Goal: Find specific page/section: Find specific page/section

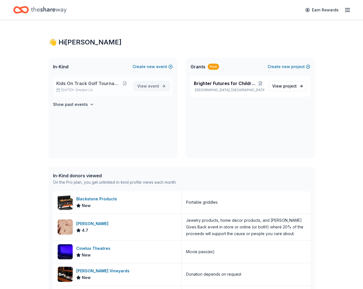
click at [146, 84] on span "View event" at bounding box center [148, 86] width 22 height 7
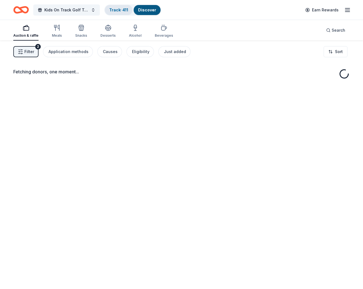
click at [123, 9] on link "Track · 411" at bounding box center [118, 9] width 19 height 5
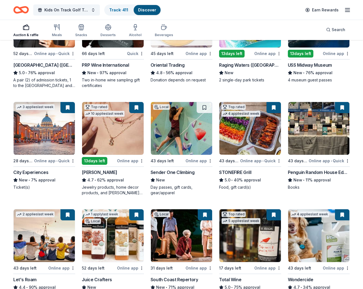
scroll to position [177, 0]
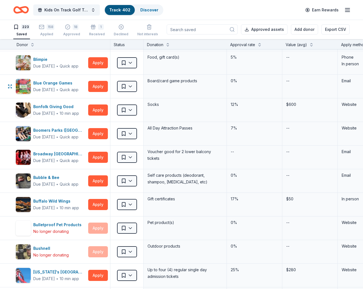
scroll to position [330, 0]
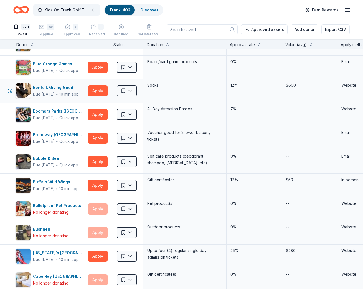
click at [180, 93] on div "Socks" at bounding box center [184, 90] width 83 height 23
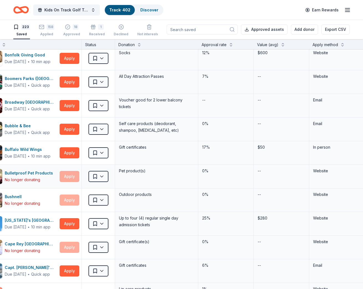
scroll to position [389, 29]
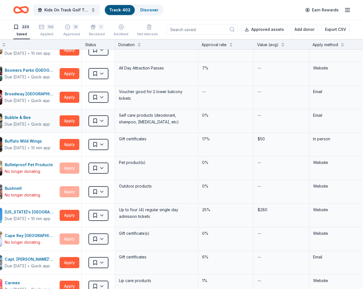
click at [233, 120] on div "0%" at bounding box center [226, 120] width 56 height 23
click at [278, 117] on div "--" at bounding box center [282, 120] width 56 height 23
click at [233, 122] on div "0%" at bounding box center [226, 120] width 56 height 23
click at [231, 147] on div "17%" at bounding box center [226, 144] width 56 height 23
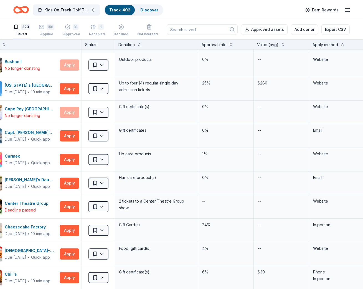
scroll to position [515, 29]
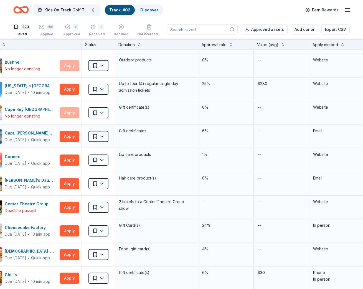
click at [224, 135] on div "6%" at bounding box center [226, 136] width 56 height 23
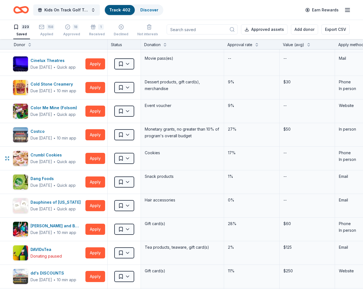
scroll to position [779, 3]
